Goal: Task Accomplishment & Management: Use online tool/utility

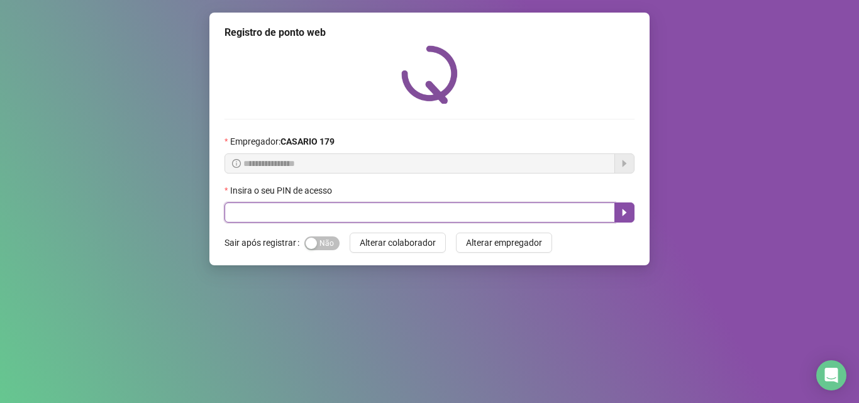
click at [269, 214] on input "text" at bounding box center [419, 212] width 390 height 20
type input "*****"
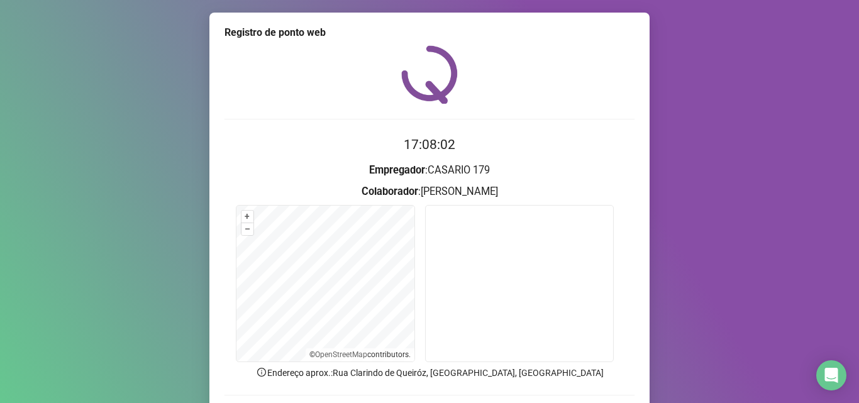
scroll to position [52, 0]
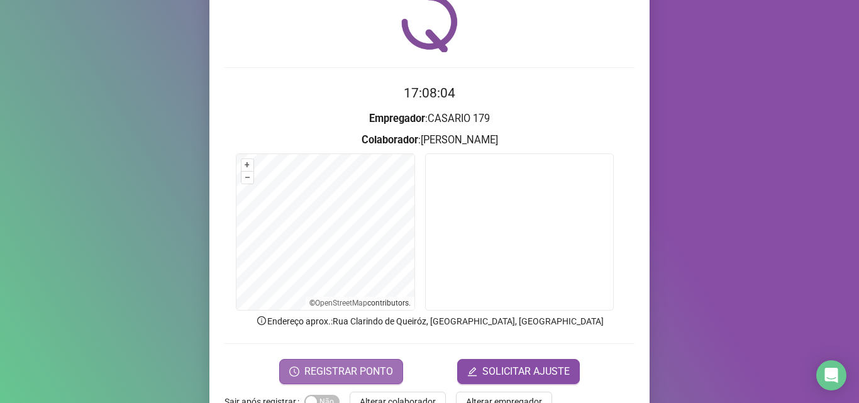
click at [307, 373] on span "REGISTRAR PONTO" at bounding box center [348, 371] width 89 height 15
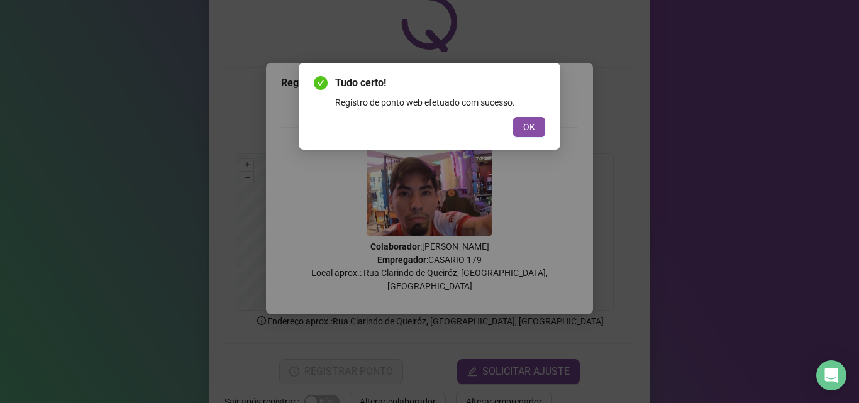
click at [526, 121] on span "OK" at bounding box center [529, 127] width 12 height 14
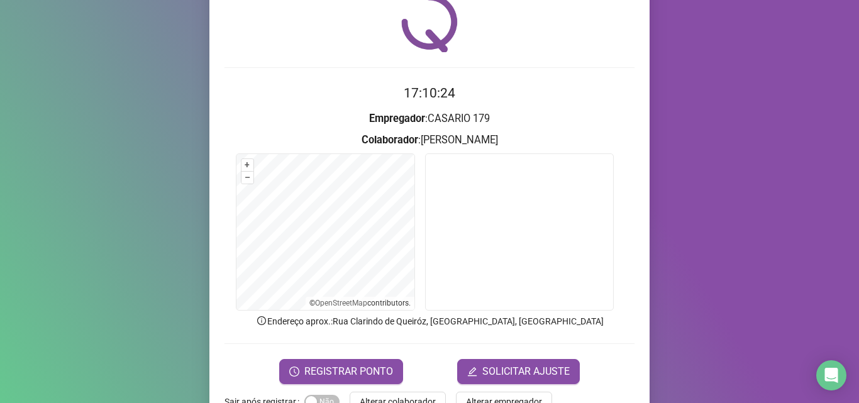
scroll to position [88, 0]
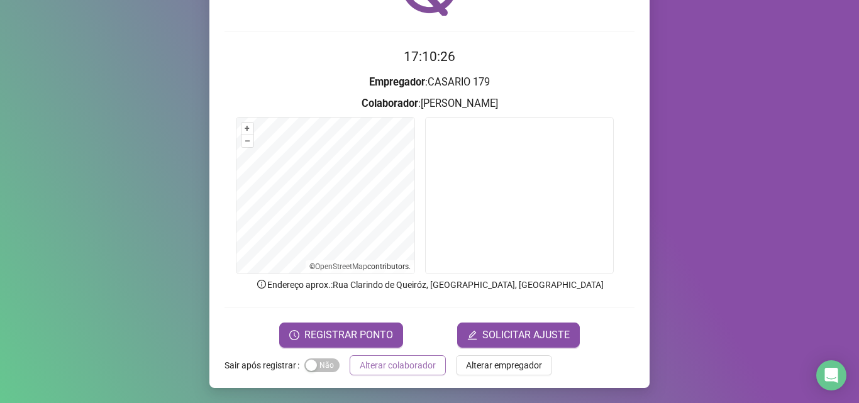
click at [409, 368] on span "Alterar colaborador" at bounding box center [398, 365] width 76 height 14
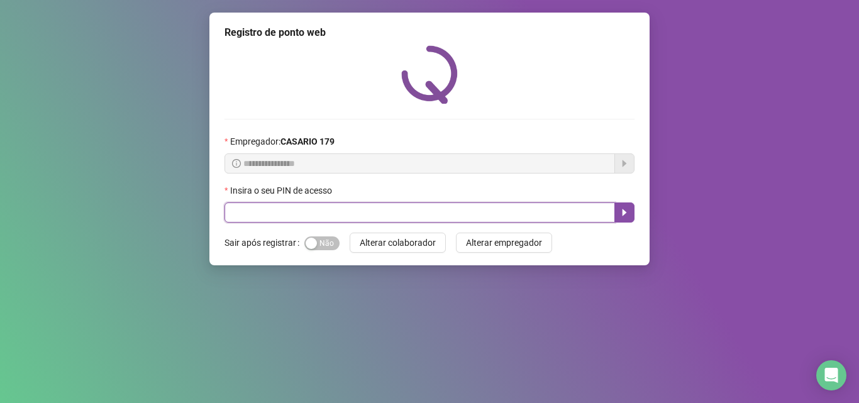
click at [271, 213] on input "text" at bounding box center [419, 212] width 390 height 20
type input "*****"
click at [625, 215] on icon "caret-right" at bounding box center [624, 212] width 10 height 10
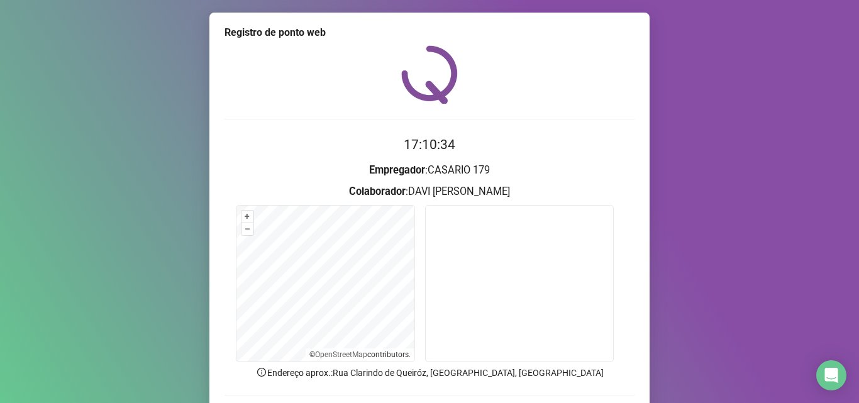
scroll to position [63, 0]
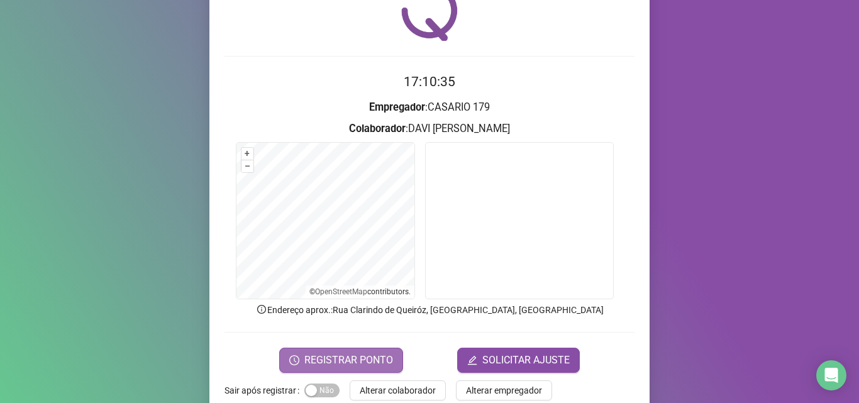
click at [347, 353] on span "REGISTRAR PONTO" at bounding box center [348, 360] width 89 height 15
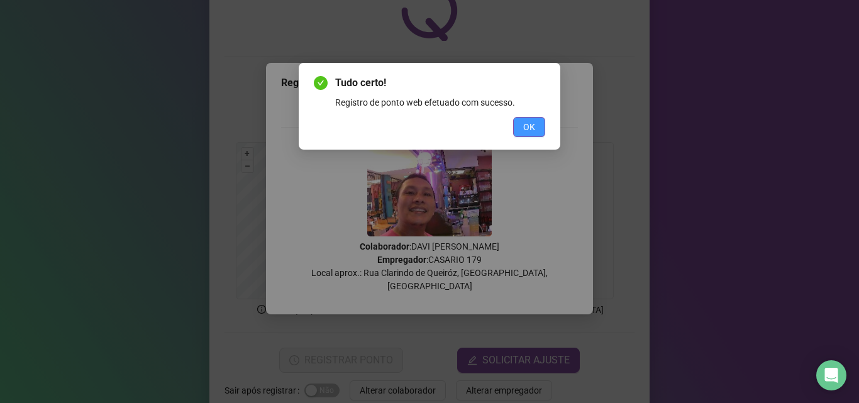
click at [522, 124] on button "OK" at bounding box center [529, 127] width 32 height 20
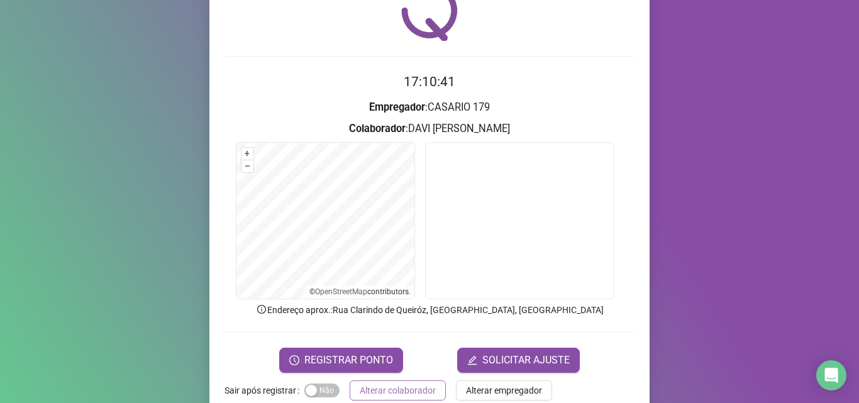
click at [386, 392] on span "Alterar colaborador" at bounding box center [398, 390] width 76 height 14
